Goal: Task Accomplishment & Management: Complete application form

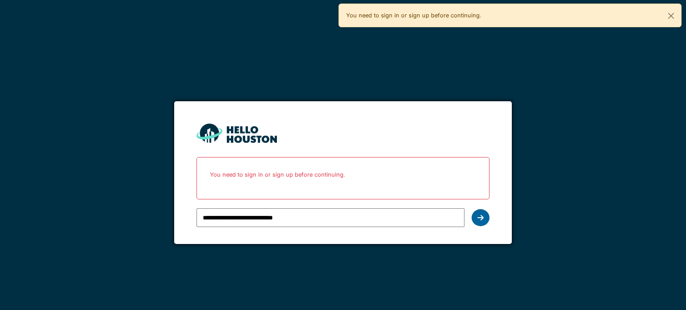
click at [480, 217] on icon at bounding box center [480, 217] width 6 height 7
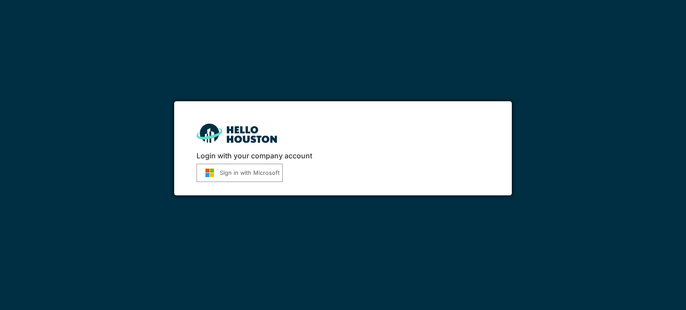
click at [264, 174] on button "Sign in with Microsoft" at bounding box center [239, 173] width 86 height 18
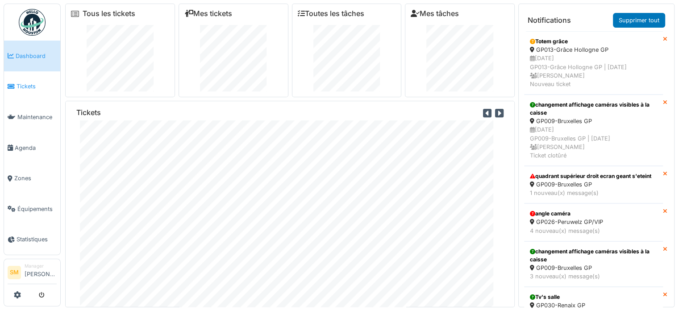
click at [33, 89] on link "Tickets" at bounding box center [32, 86] width 56 height 31
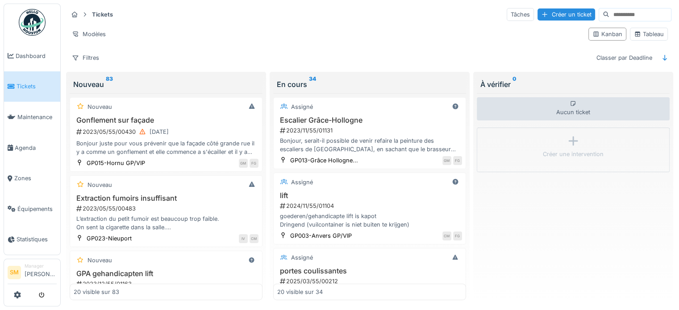
click at [610, 16] on input at bounding box center [641, 14] width 62 height 13
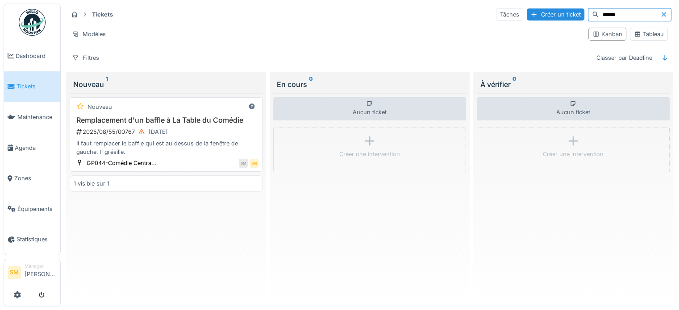
type input "******"
click at [188, 122] on h3 "Remplacement d'un baffle à La Table du Comédie" at bounding box center [166, 120] width 185 height 8
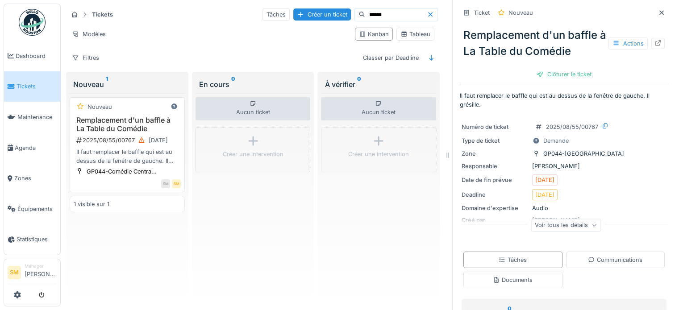
click at [135, 126] on h3 "Remplacement d'un baffle à La Table du Comédie" at bounding box center [127, 124] width 107 height 17
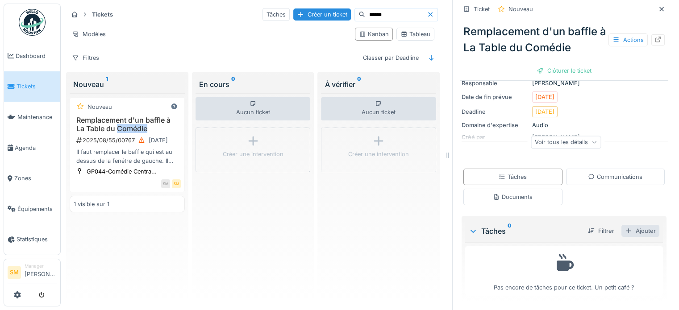
click at [632, 230] on div "Ajouter" at bounding box center [641, 231] width 38 height 12
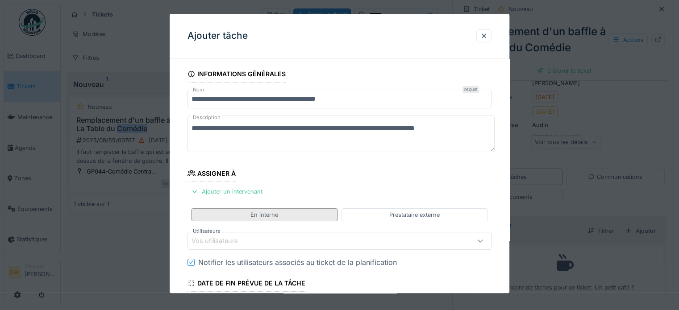
click at [322, 214] on div "En interne" at bounding box center [264, 215] width 146 height 13
click at [301, 237] on div "Vos utilisateurs" at bounding box center [321, 242] width 259 height 10
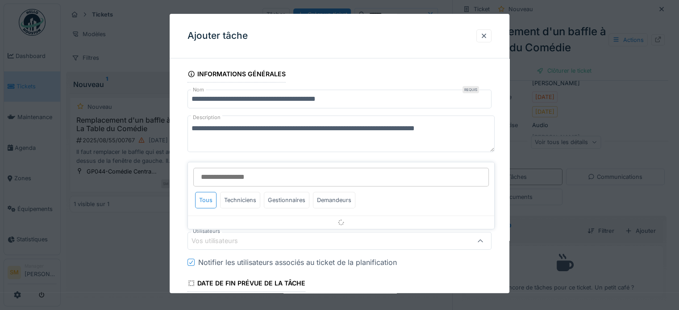
scroll to position [87, 0]
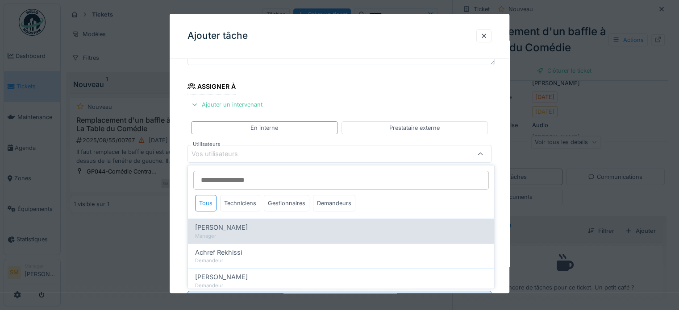
click at [301, 237] on div "Manager" at bounding box center [341, 236] width 292 height 8
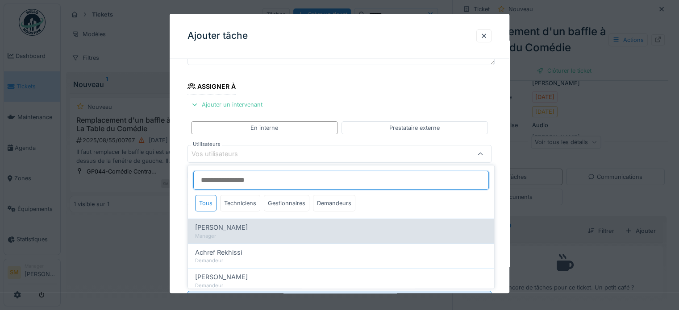
type input "****"
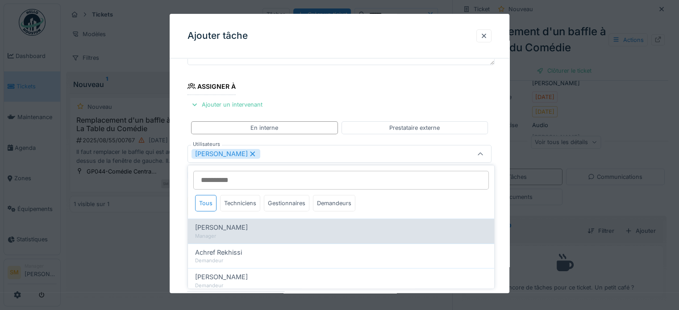
click at [301, 237] on div "Manager" at bounding box center [341, 236] width 292 height 8
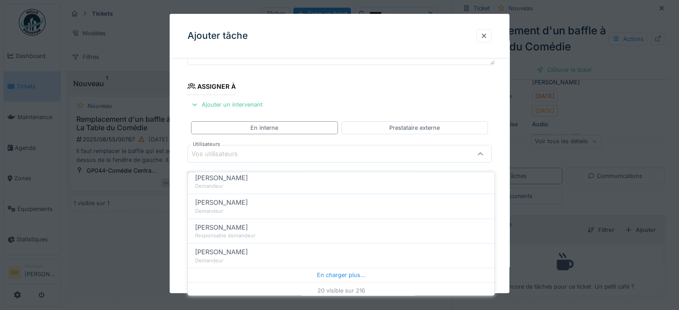
scroll to position [127, 0]
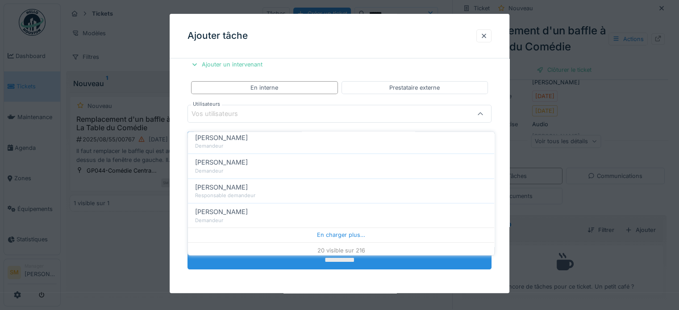
click at [348, 255] on input "**********" at bounding box center [340, 260] width 304 height 19
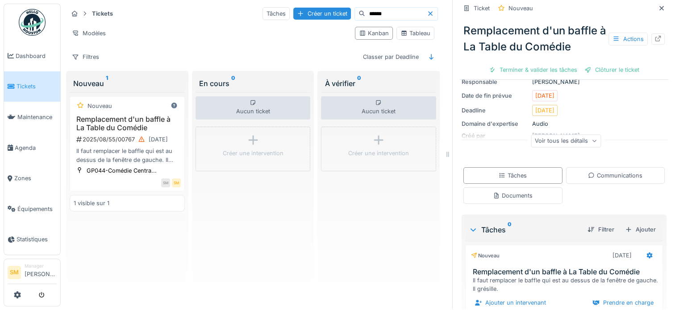
scroll to position [120, 0]
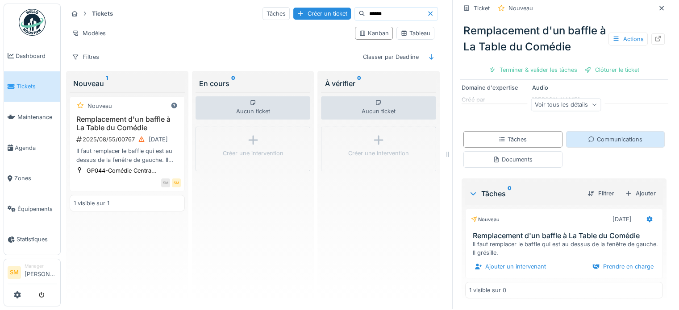
click at [588, 137] on div "Communications" at bounding box center [615, 139] width 54 height 8
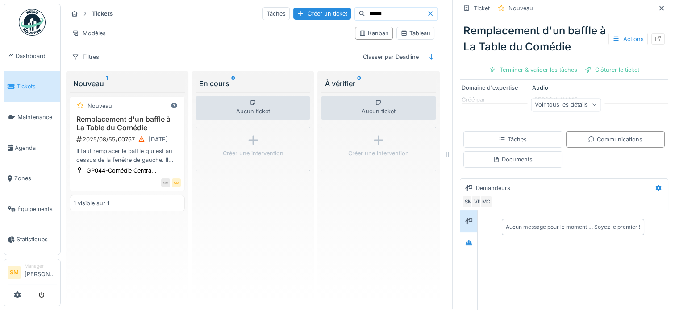
click at [488, 216] on div "Aucun message pour le moment … Soyez le premier !" at bounding box center [573, 227] width 187 height 23
click at [506, 223] on div "Aucun message pour le moment … Soyez le premier !" at bounding box center [573, 227] width 134 height 8
click at [502, 246] on div "Aucun message pour le moment … Soyez le premier !" at bounding box center [573, 260] width 190 height 101
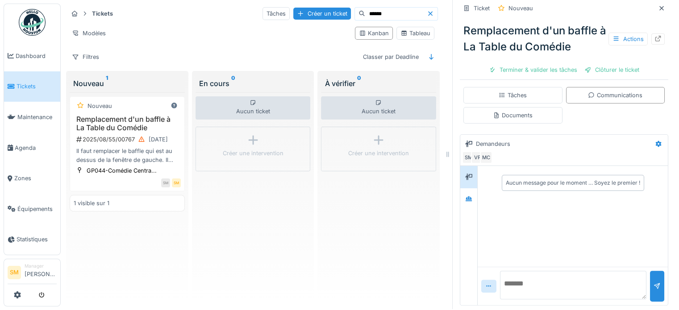
click at [510, 275] on textarea at bounding box center [573, 285] width 146 height 29
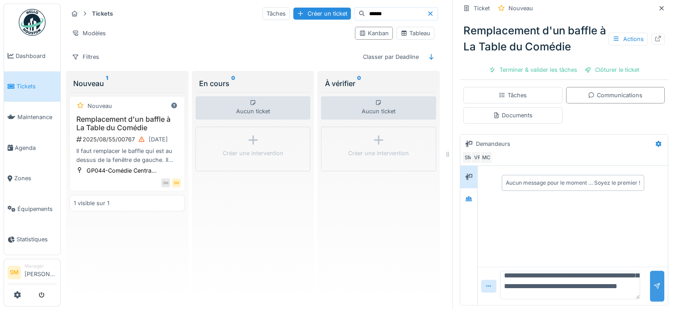
type textarea "**********"
click at [650, 285] on div at bounding box center [657, 286] width 14 height 31
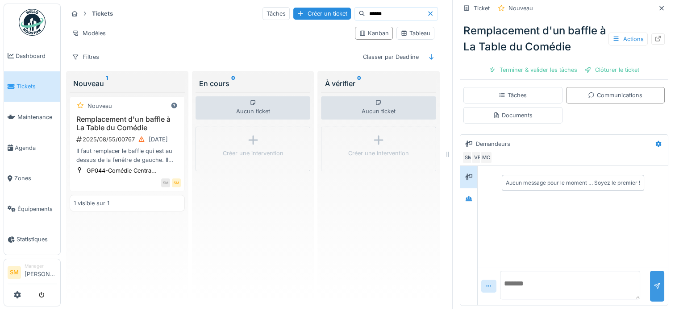
scroll to position [0, 0]
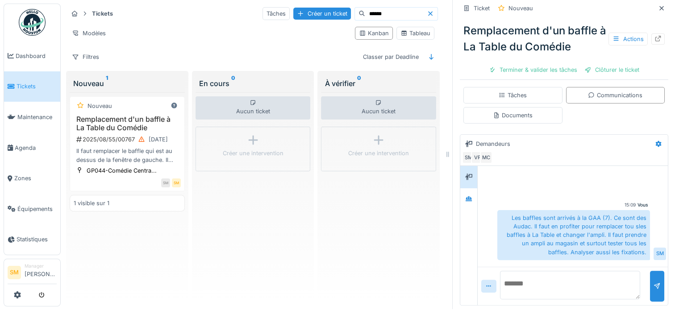
click at [515, 277] on textarea at bounding box center [570, 285] width 140 height 29
click at [511, 111] on div "Documents" at bounding box center [513, 115] width 40 height 8
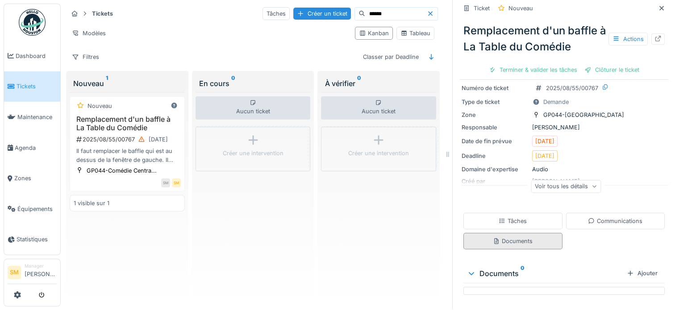
scroll to position [38, 0]
click at [548, 287] on div at bounding box center [564, 291] width 201 height 8
click at [623, 267] on div "Ajouter" at bounding box center [642, 273] width 38 height 12
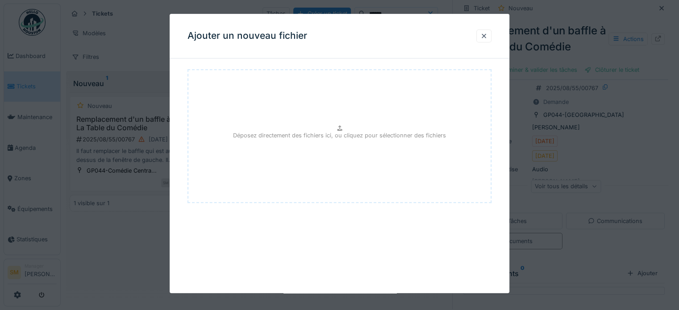
click at [336, 128] on div "Déposez directement des fichiers ici, ou cliquez pour sélectionner des fichiers" at bounding box center [340, 136] width 304 height 134
click at [352, 151] on div "Déposez directement des fichiers ici, ou cliquez pour sélectionner des fichiers" at bounding box center [340, 136] width 304 height 134
type input "**********"
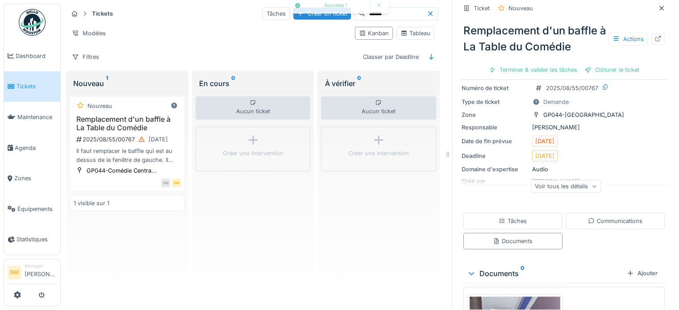
scroll to position [213, 0]
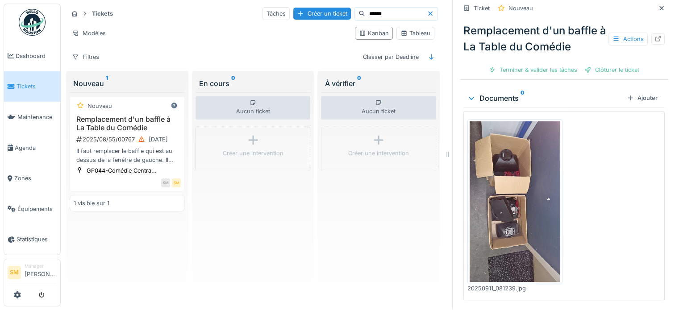
click at [344, 227] on div "Aucun ticket Créer une intervention" at bounding box center [378, 196] width 115 height 208
click at [95, 248] on div "Nouveau Remplacement d'un baffle à La Table du Comédie 2025/08/55/00767 25/08/2…" at bounding box center [127, 196] width 115 height 208
